Goal: Task Accomplishment & Management: Manage account settings

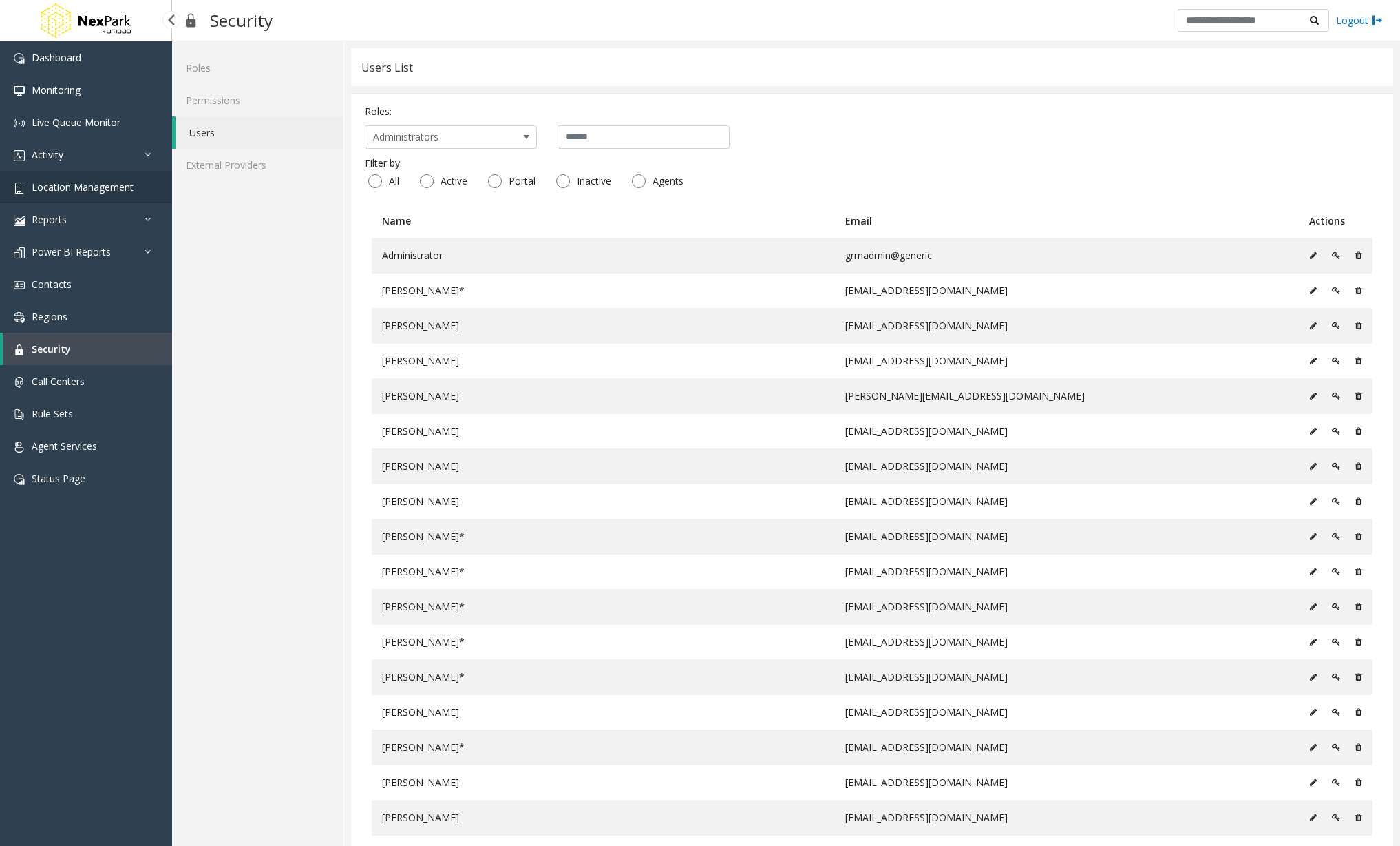
click at [86, 189] on span "Location Management" at bounding box center [82, 187] width 102 height 13
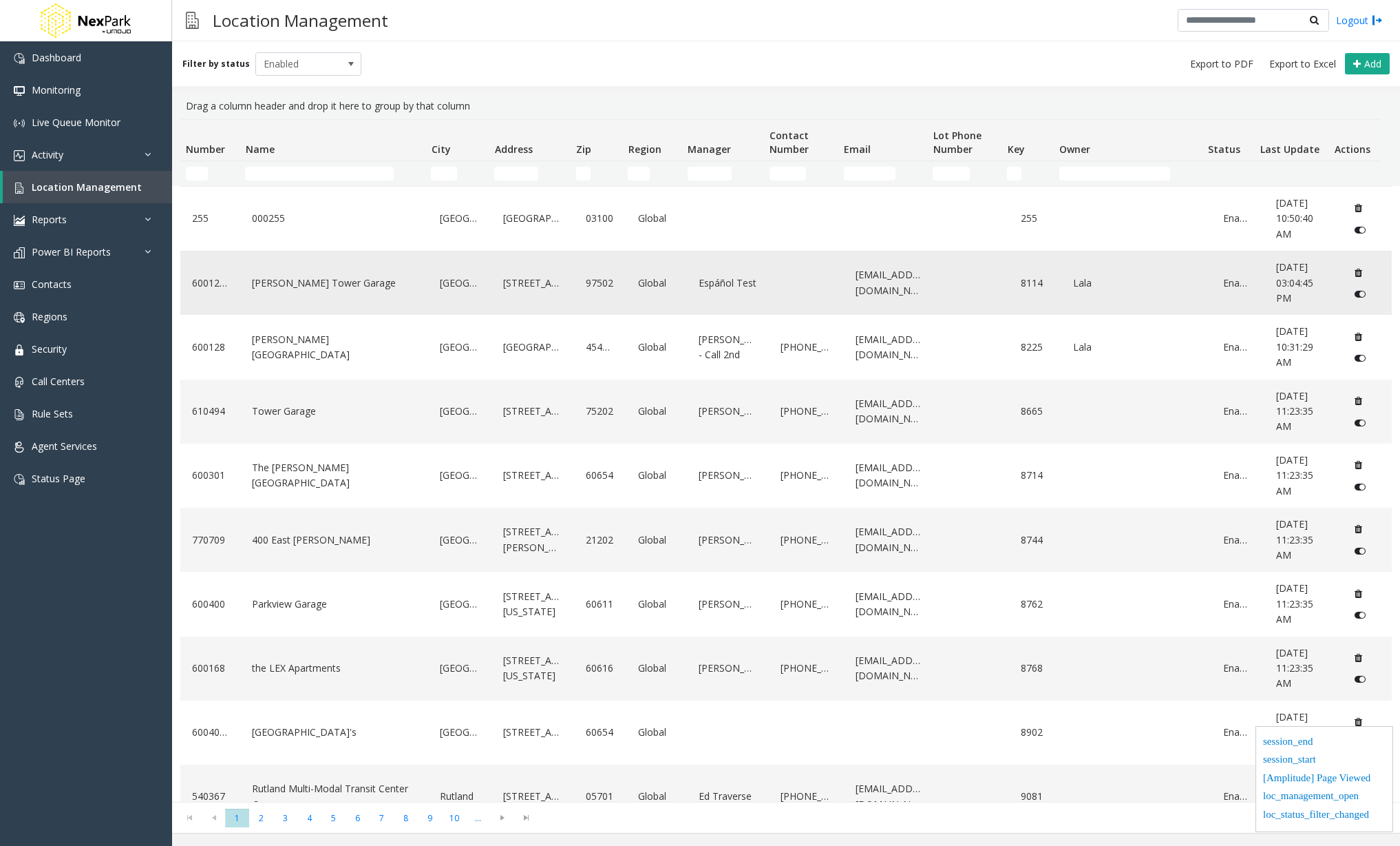
click at [332, 278] on link "[PERSON_NAME] Tower Garage" at bounding box center [334, 283] width 171 height 22
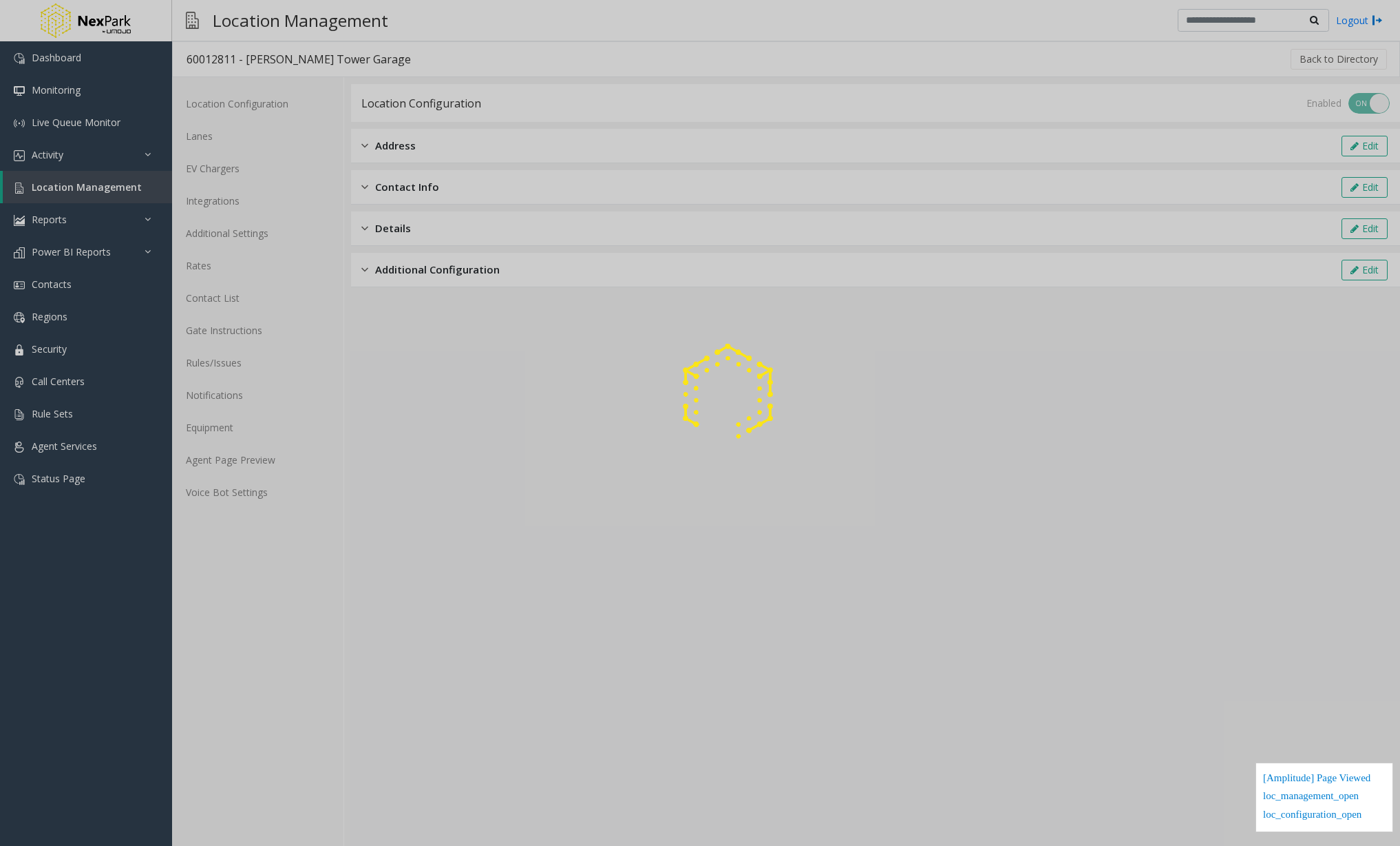
click at [241, 207] on div at bounding box center [700, 423] width 1400 height 846
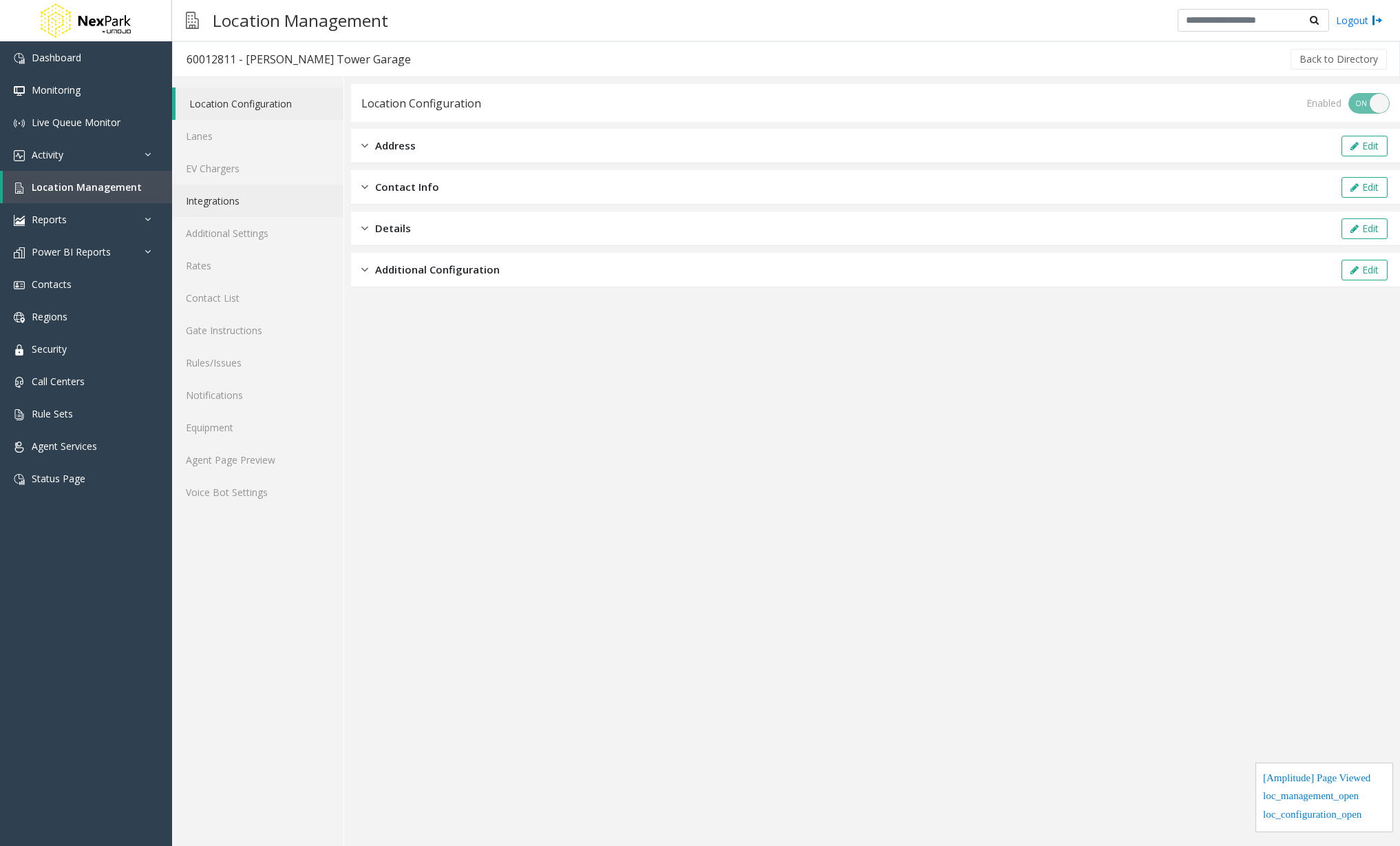
click at [241, 203] on link "Integrations" at bounding box center [257, 200] width 171 height 32
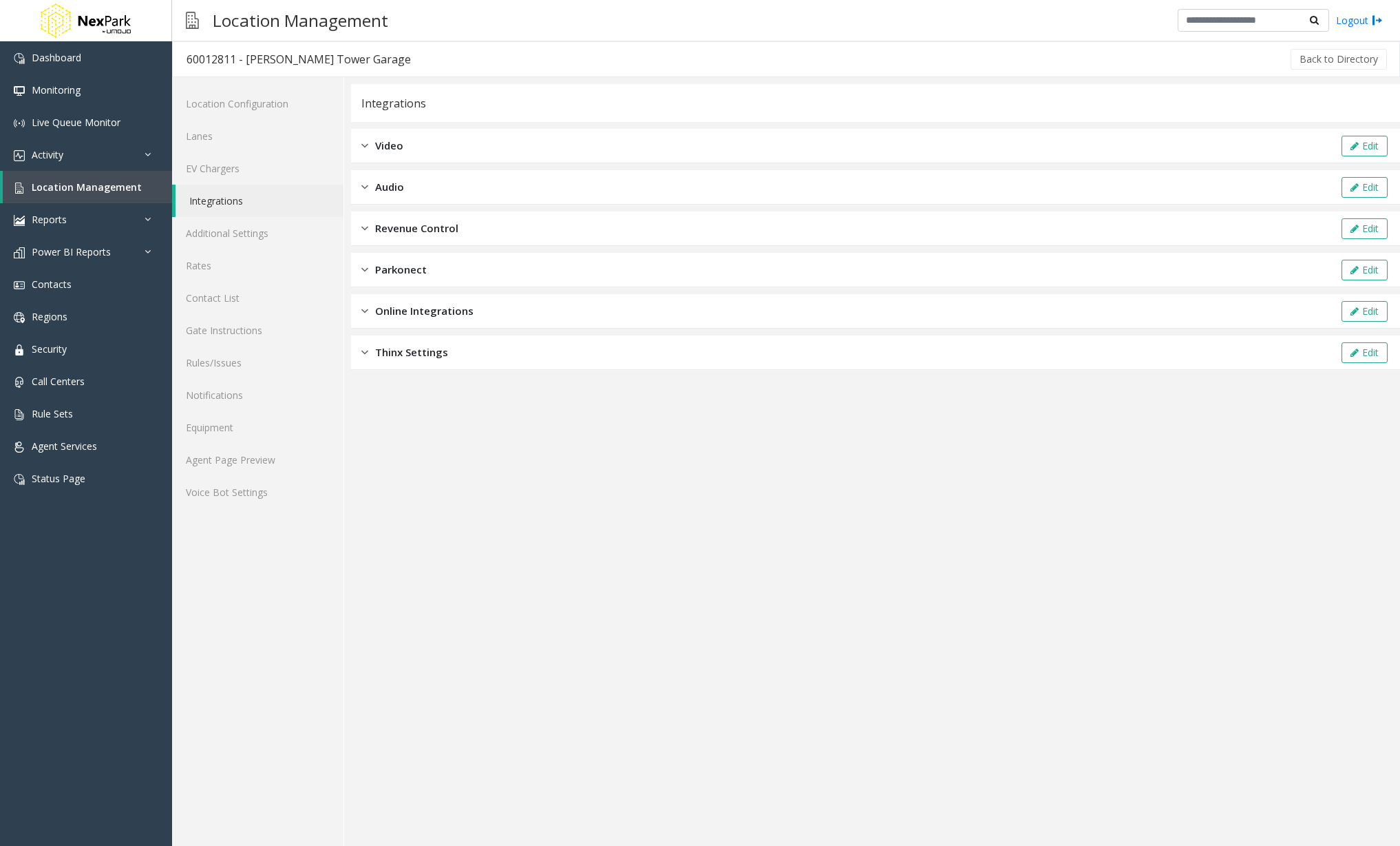
click at [394, 227] on span "Revenue Control" at bounding box center [416, 228] width 83 height 16
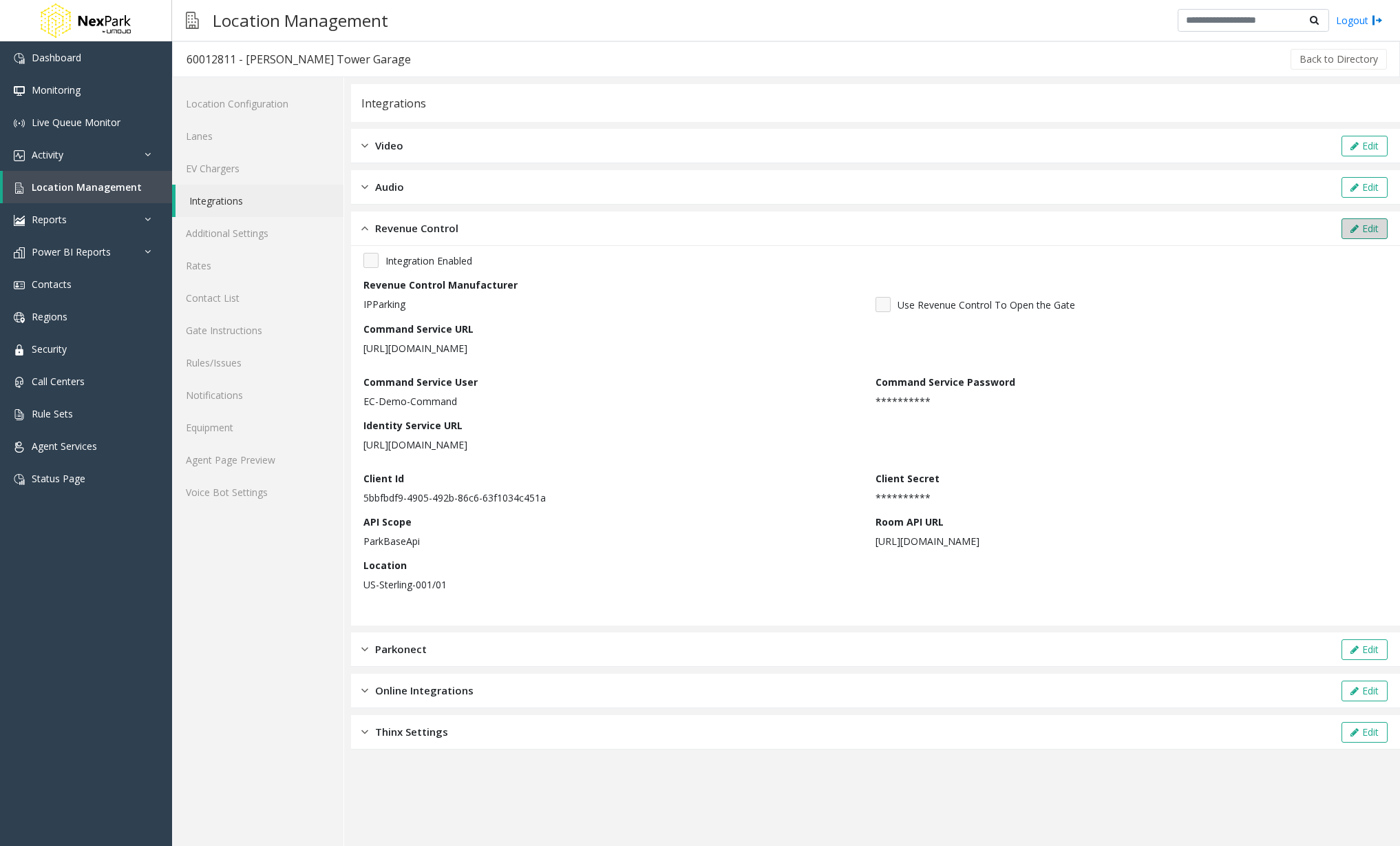
click at [1370, 237] on button "Edit" at bounding box center [1364, 229] width 46 height 21
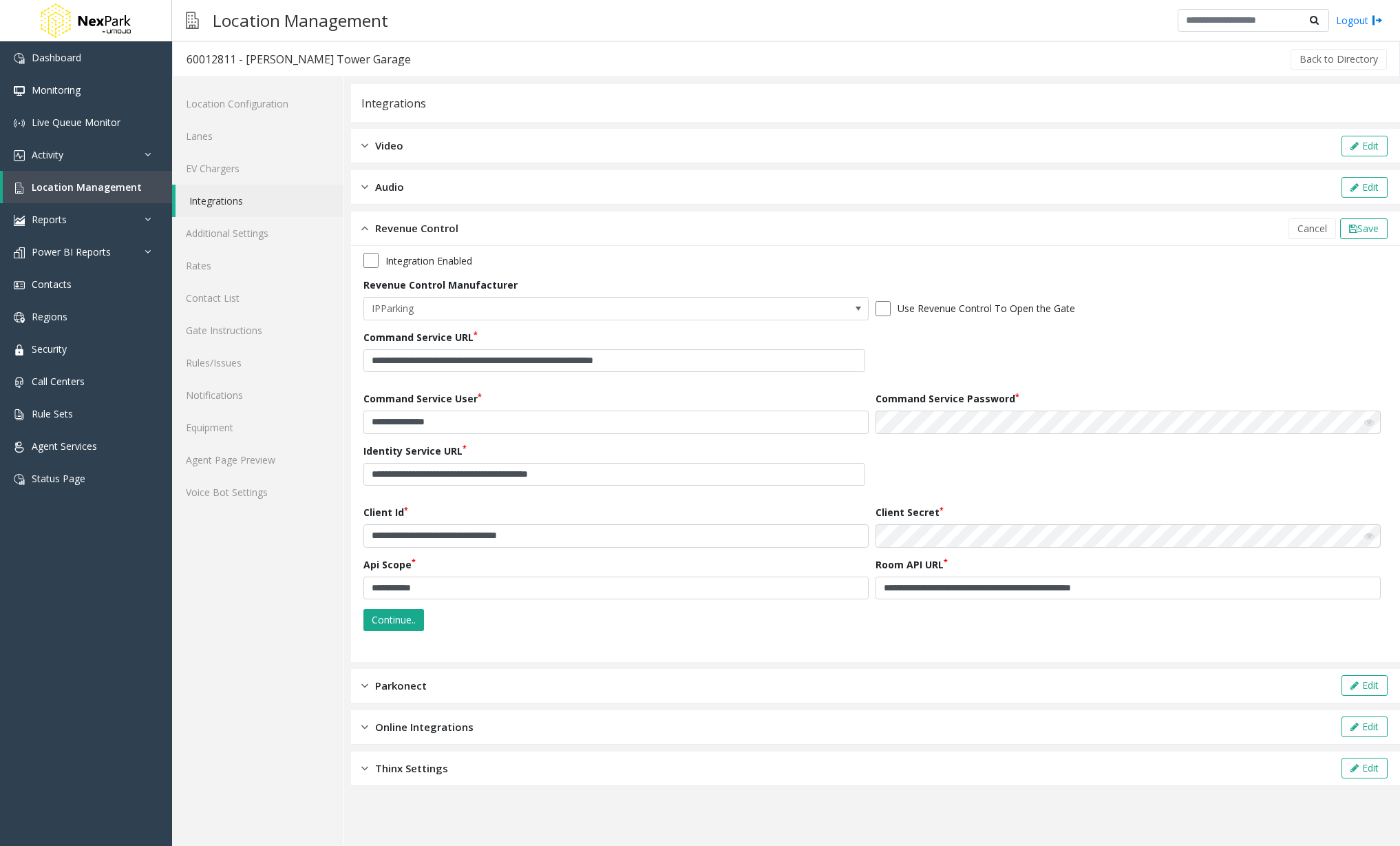
click at [1373, 420] on icon at bounding box center [1369, 422] width 10 height 10
click at [1369, 535] on icon at bounding box center [1369, 535] width 10 height 10
click at [1370, 533] on icon at bounding box center [1369, 535] width 10 height 10
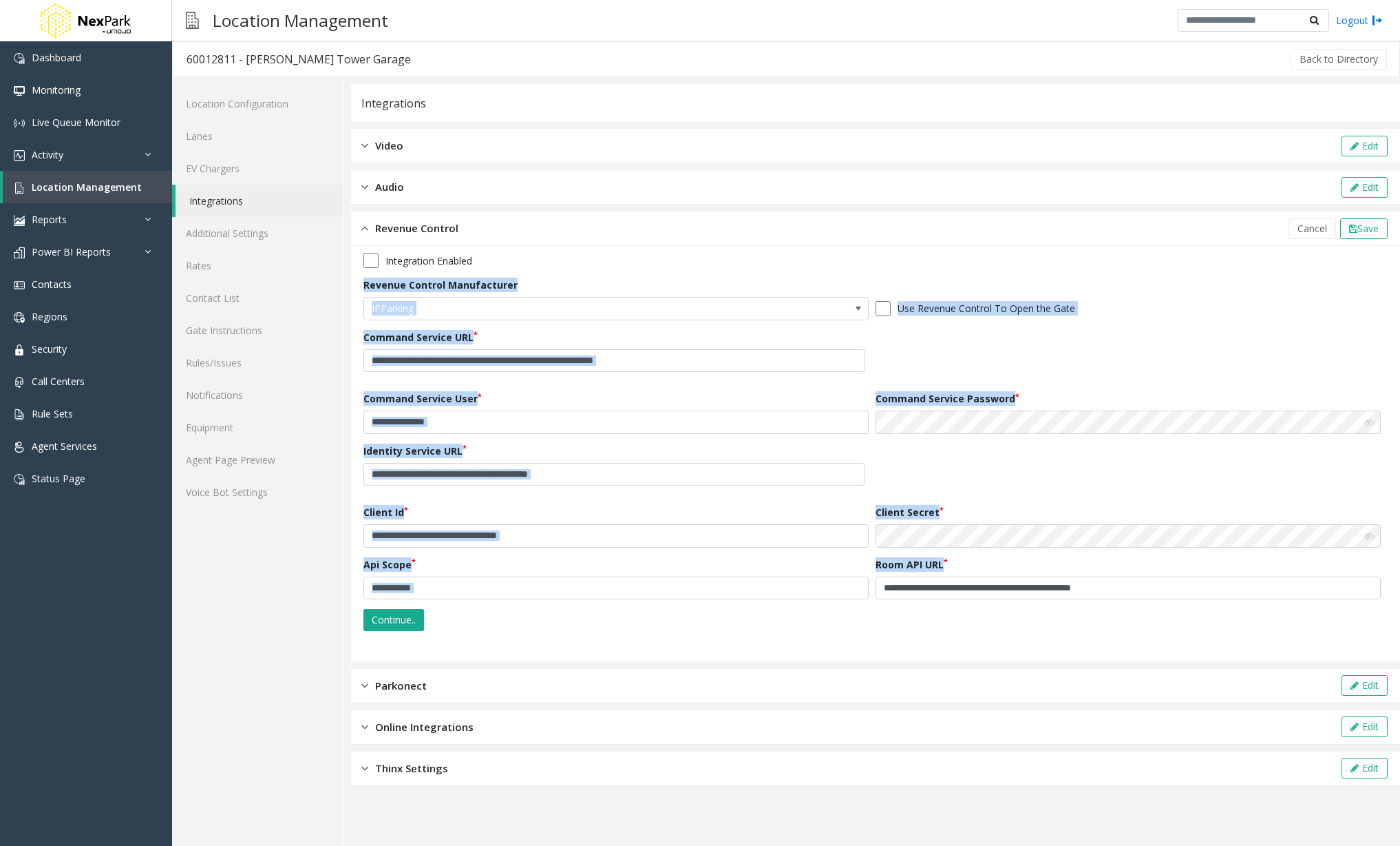
drag, startPoint x: 362, startPoint y: 279, endPoint x: 1342, endPoint y: 606, distance: 1033.1
click at [1342, 606] on div "**********" at bounding box center [875, 454] width 1049 height 416
copy div "Revenue Control Manufacturer IPParking Use Revenue Control To Open the Gate Com…"
